Goal: Transaction & Acquisition: Purchase product/service

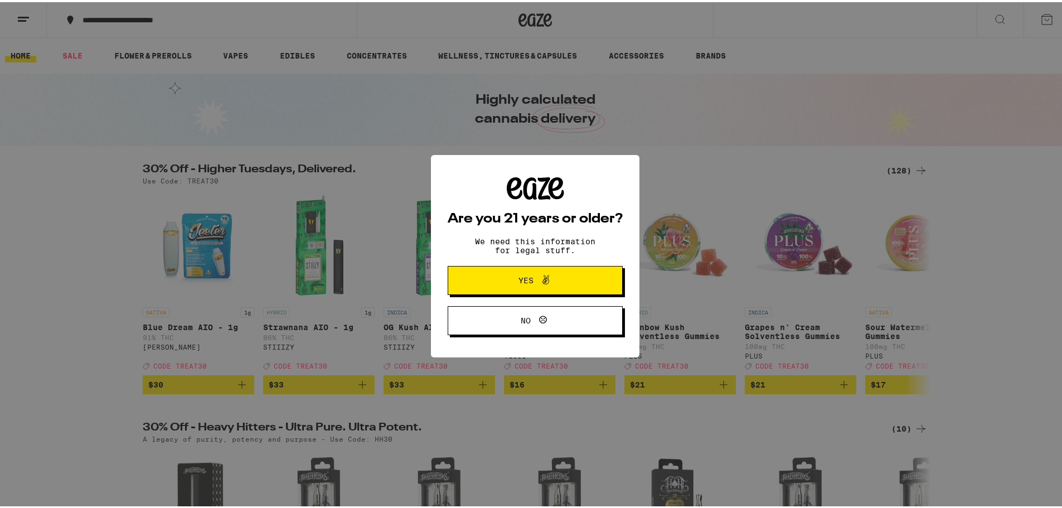
click at [500, 278] on span "Yes" at bounding box center [535, 278] width 85 height 14
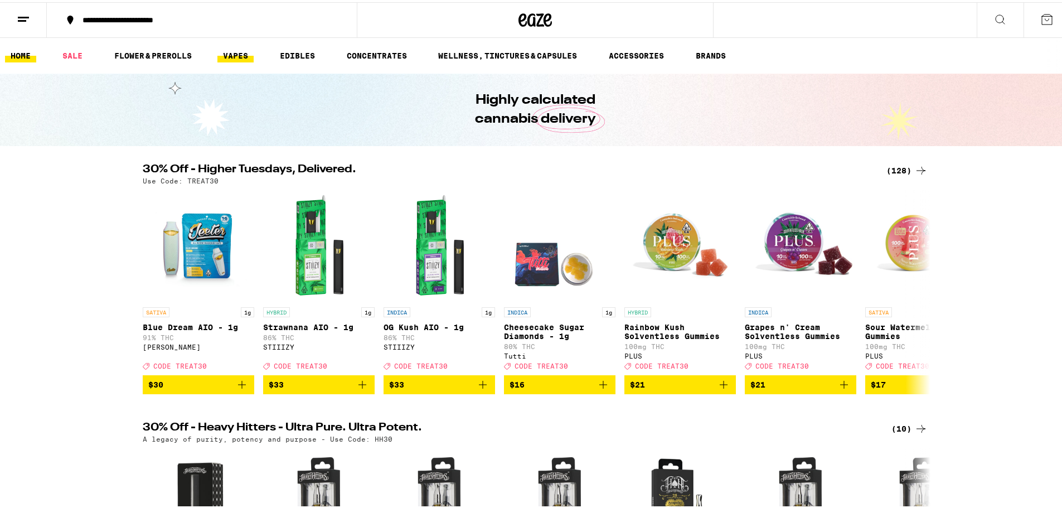
click at [242, 49] on link "VAPES" at bounding box center [235, 53] width 36 height 13
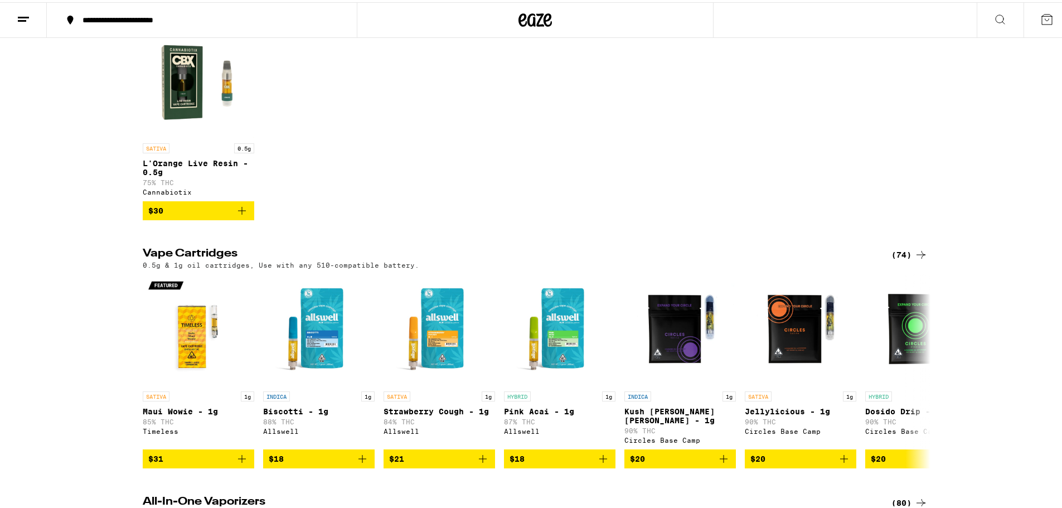
scroll to position [334, 0]
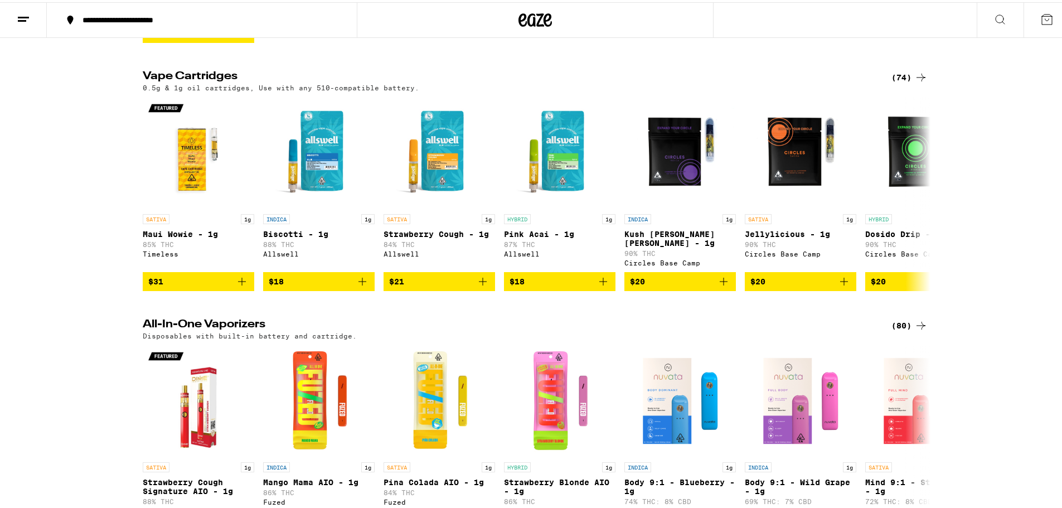
drag, startPoint x: 916, startPoint y: 193, endPoint x: 1040, endPoint y: 228, distance: 127.9
click at [1036, 229] on div "Vape Cartridges (74) 0.5g & 1g oil cartridges, Use with any 510-compatible batt…" at bounding box center [535, 179] width 1070 height 220
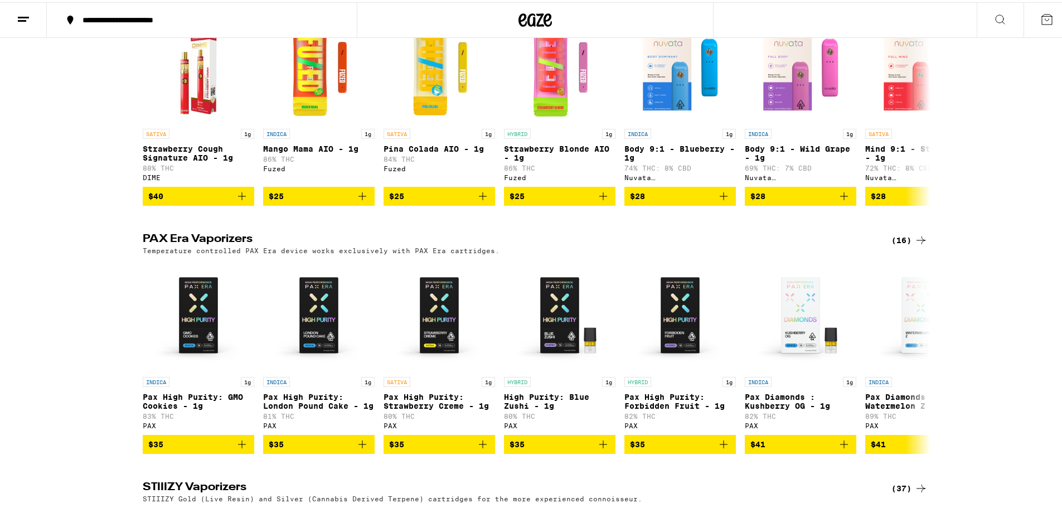
scroll to position [669, 0]
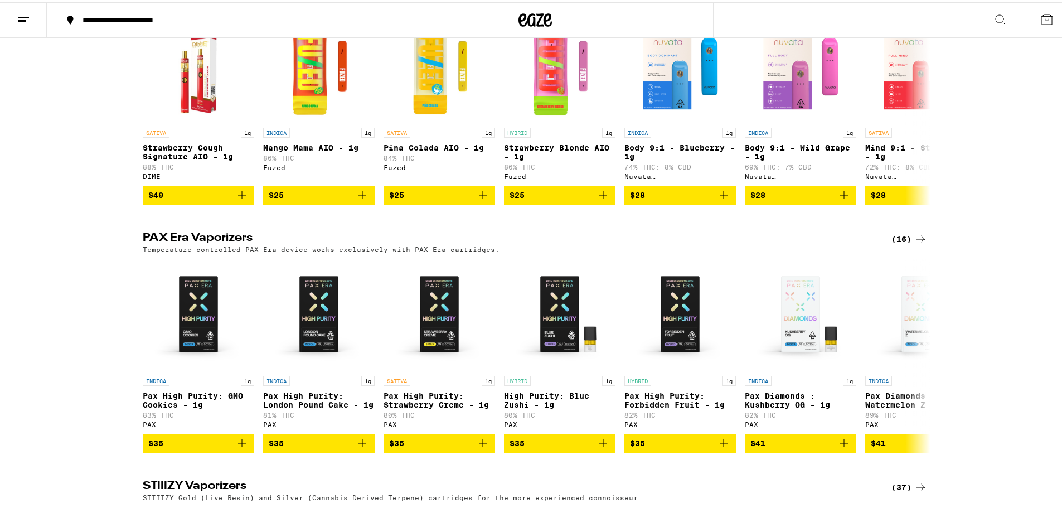
click at [924, 251] on div "PAX Era Vaporizers (16) Temperature controlled PAX Era device works exclusively…" at bounding box center [535, 240] width 803 height 21
click at [919, 241] on icon at bounding box center [920, 237] width 9 height 8
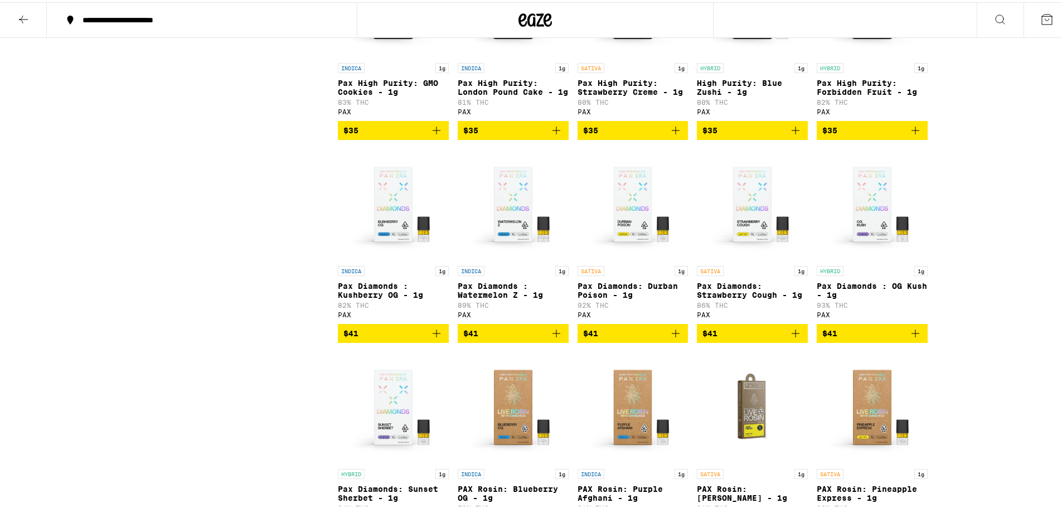
scroll to position [390, 0]
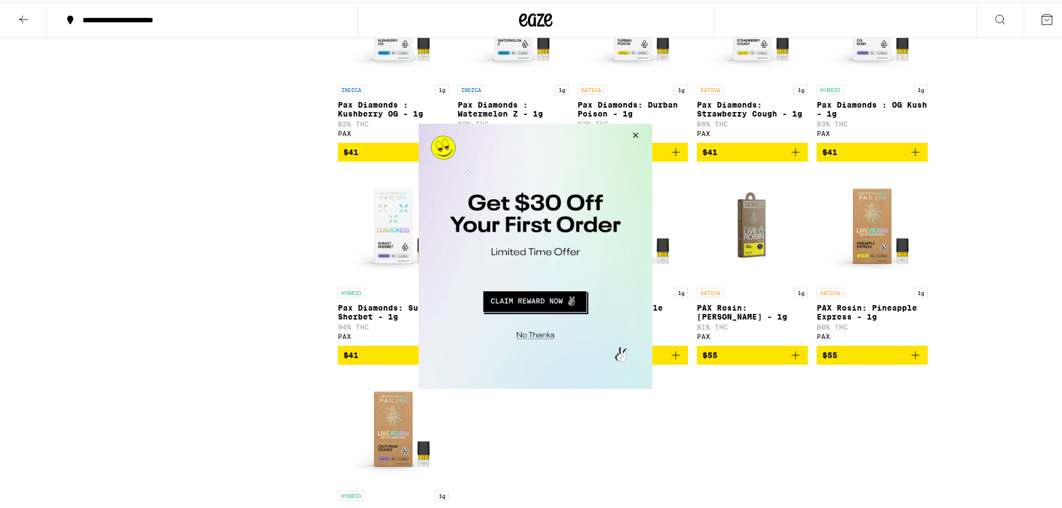
drag, startPoint x: 632, startPoint y: 134, endPoint x: 948, endPoint y: 234, distance: 331.1
click at [632, 134] on button "Close Modal" at bounding box center [633, 136] width 30 height 27
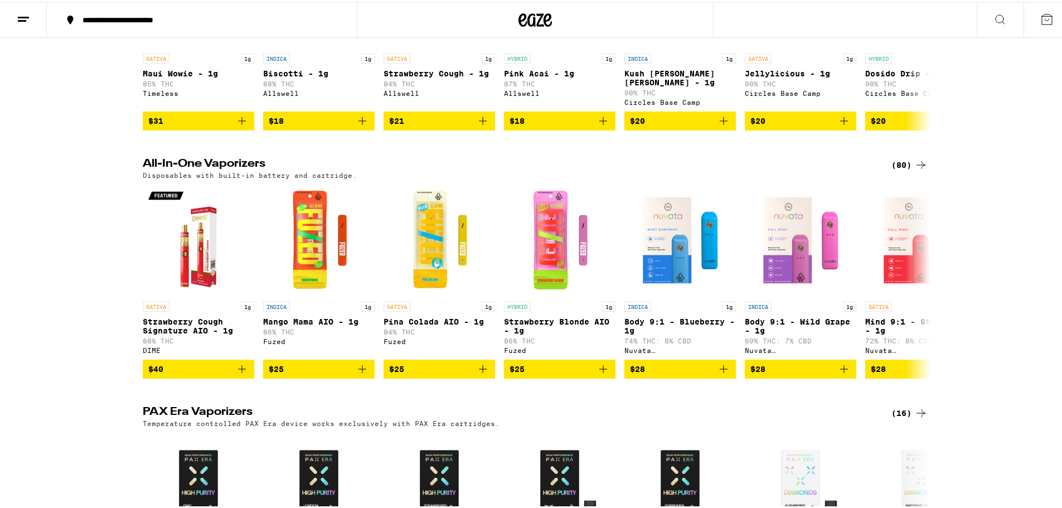
scroll to position [502, 0]
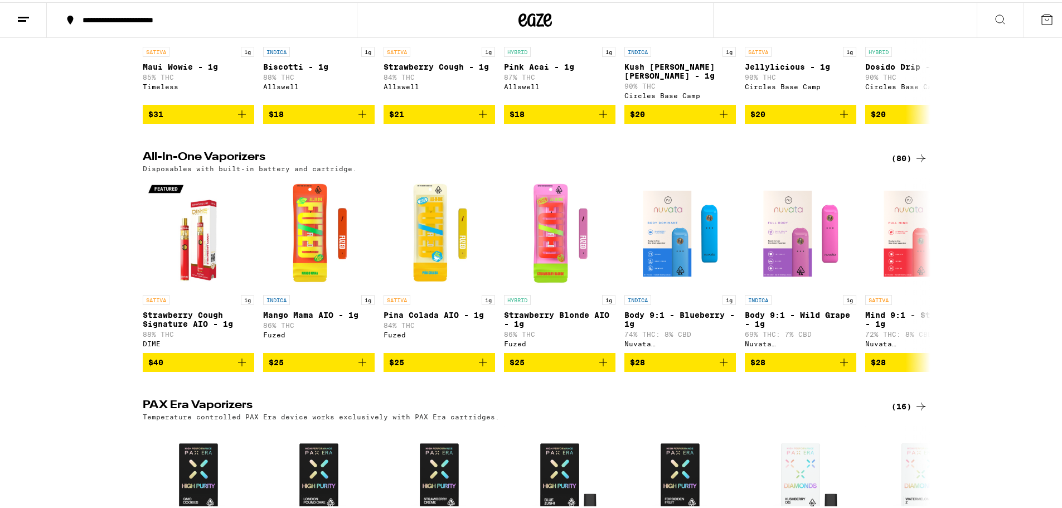
click at [899, 163] on div "(80)" at bounding box center [909, 155] width 36 height 13
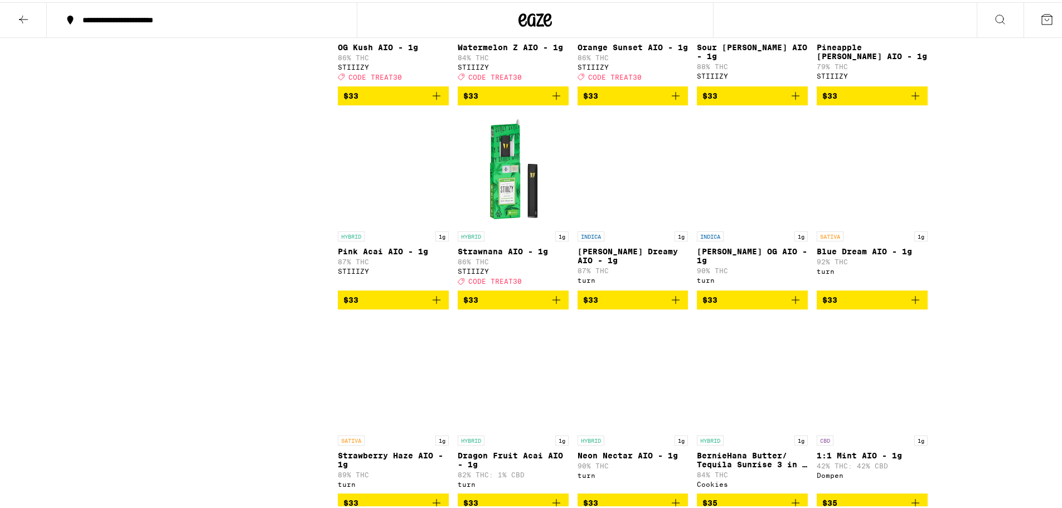
scroll to position [2230, 0]
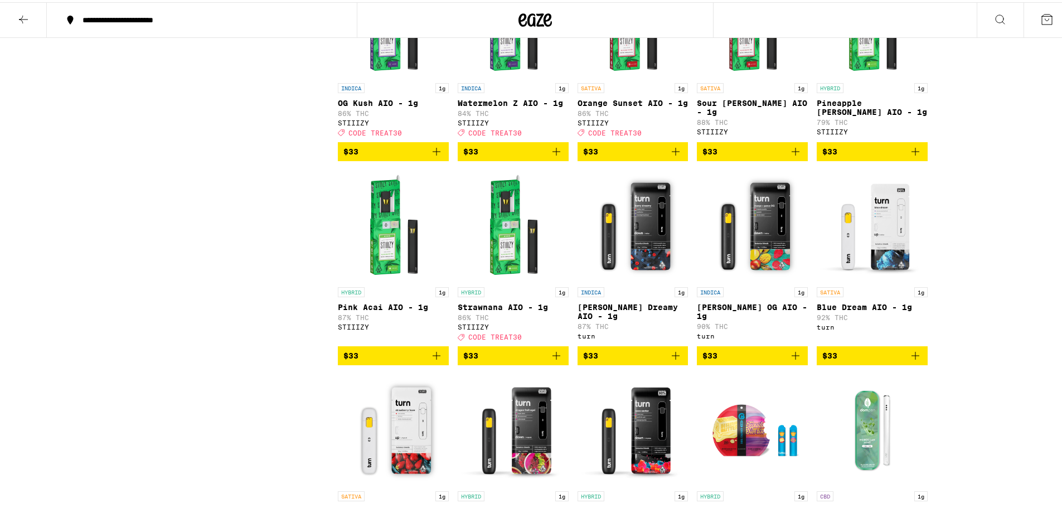
click at [790, 156] on icon "Add to bag" at bounding box center [795, 149] width 13 height 13
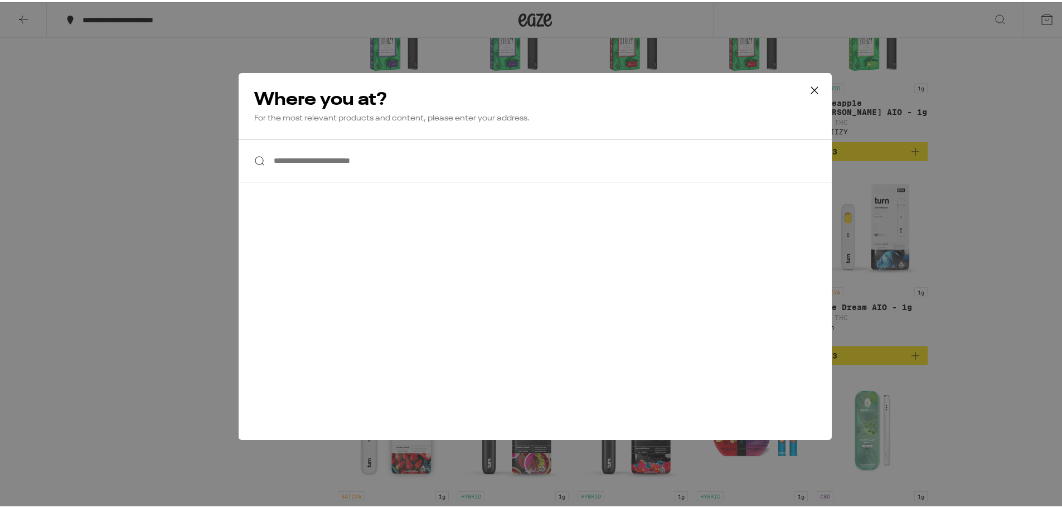
click at [384, 166] on input "**********" at bounding box center [535, 158] width 593 height 43
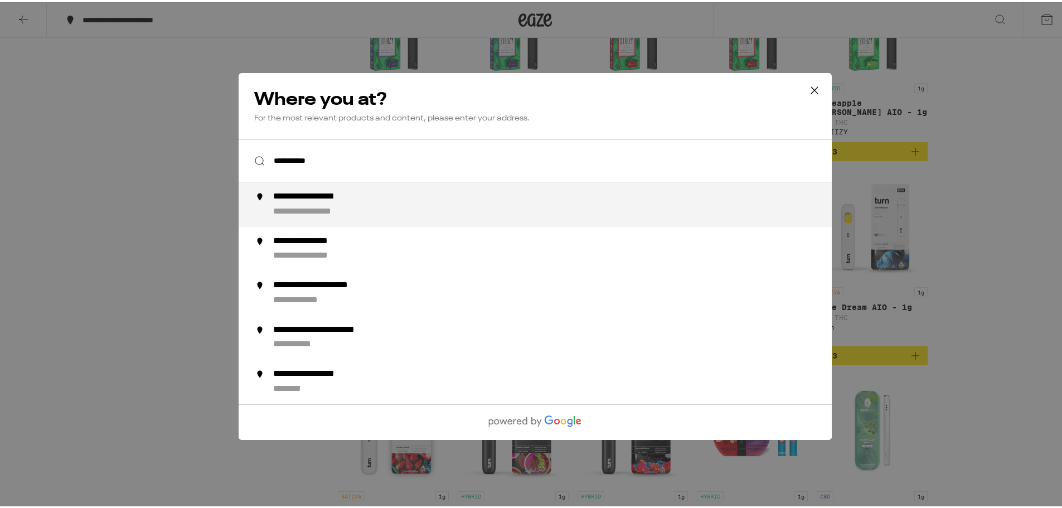
click at [318, 207] on div "**********" at bounding box center [322, 209] width 98 height 12
type input "**********"
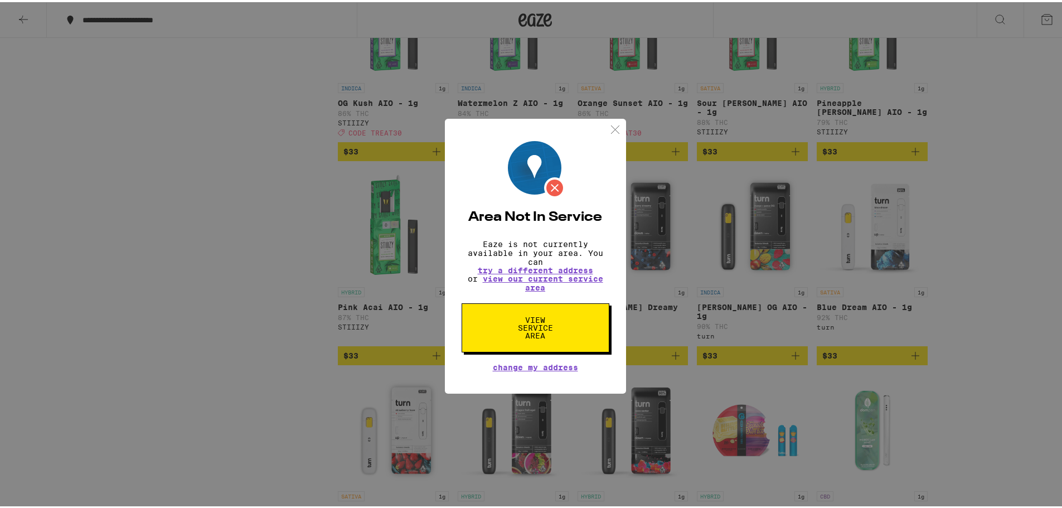
click at [608, 127] on img at bounding box center [615, 127] width 14 height 14
